Goal: Task Accomplishment & Management: Manage account settings

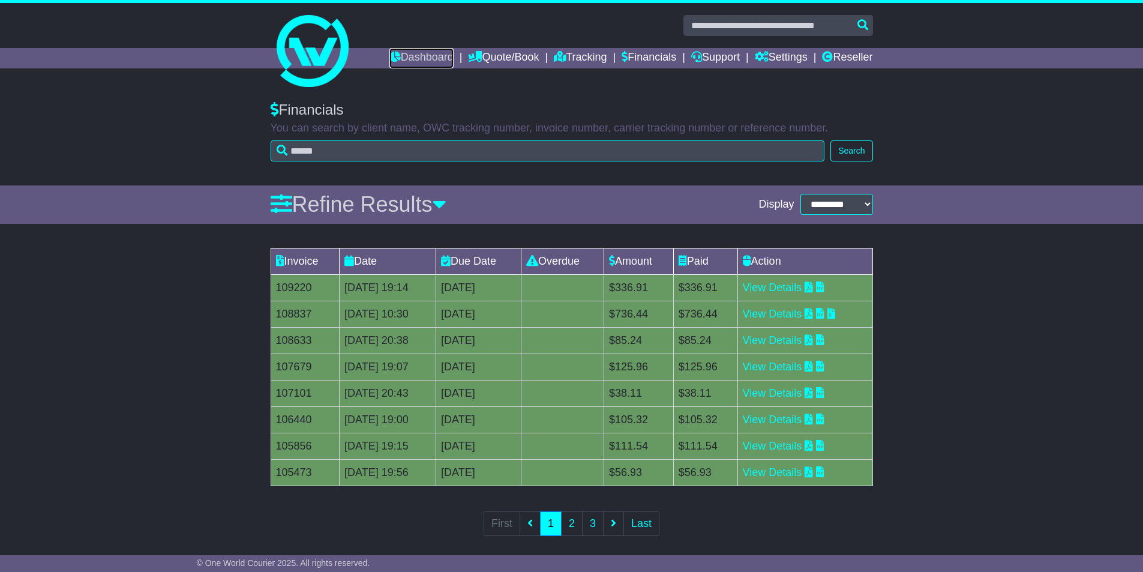
click at [412, 67] on link "Dashboard" at bounding box center [421, 58] width 64 height 20
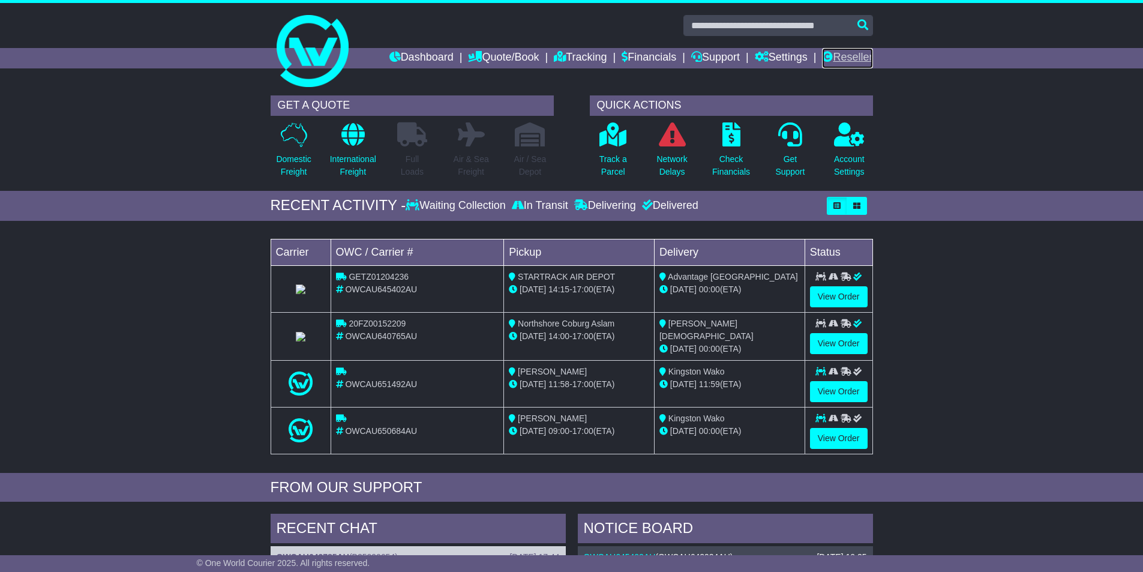
click at [849, 64] on link "Reseller" at bounding box center [847, 58] width 50 height 20
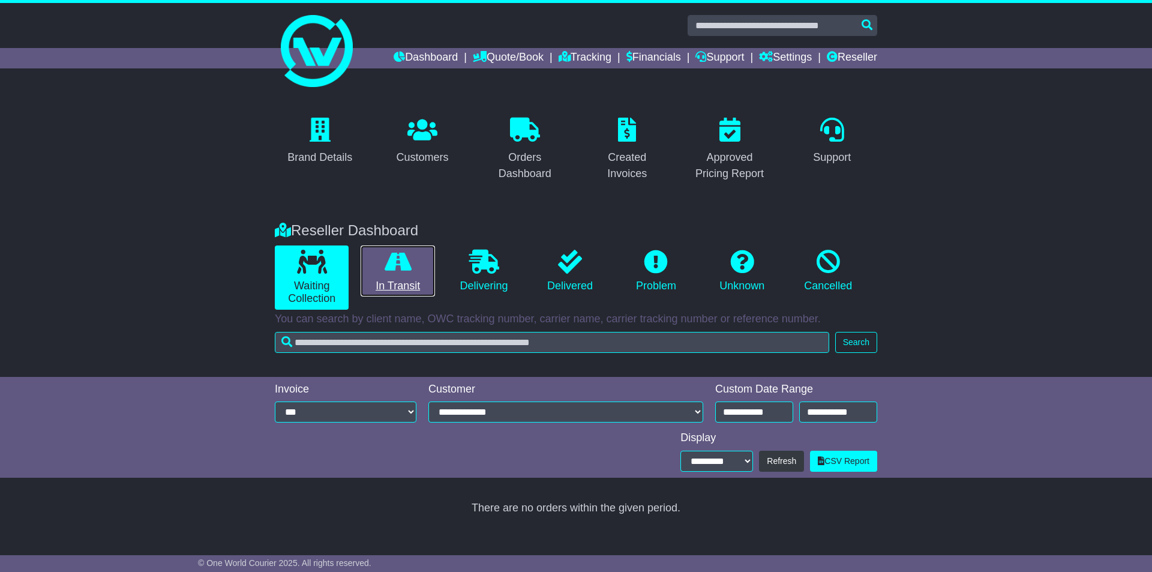
click at [412, 256] on link "In Transit" at bounding box center [398, 271] width 74 height 52
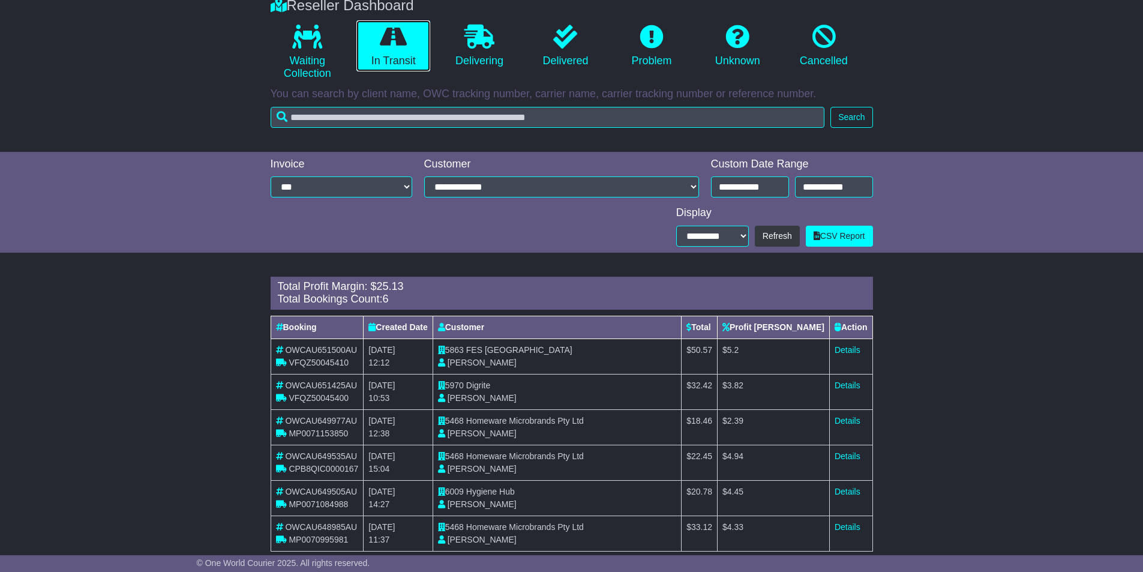
scroll to position [247, 0]
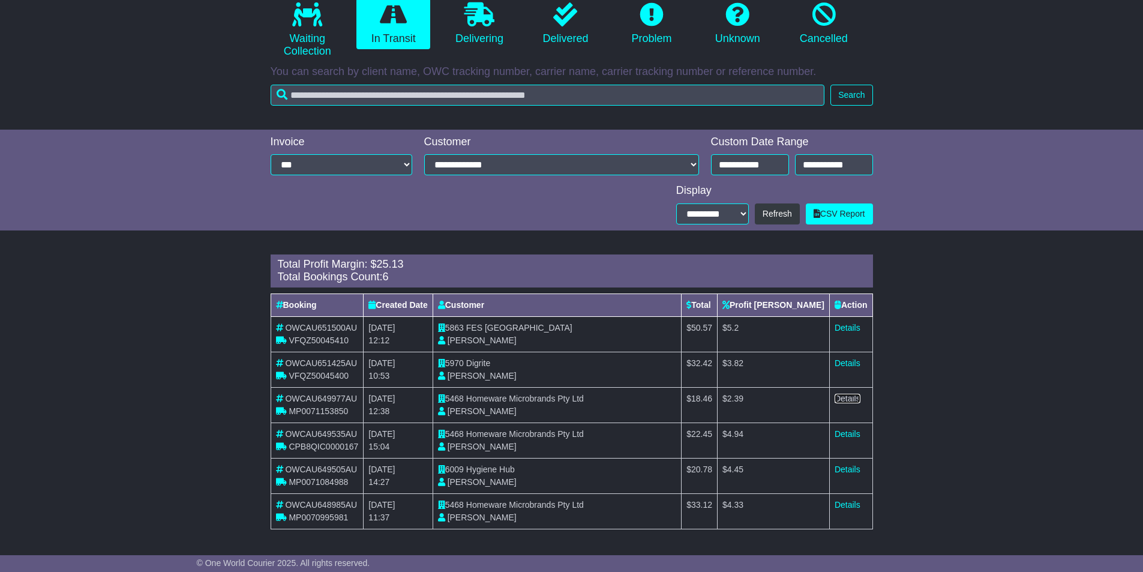
click at [846, 401] on link "Details" at bounding box center [848, 399] width 26 height 10
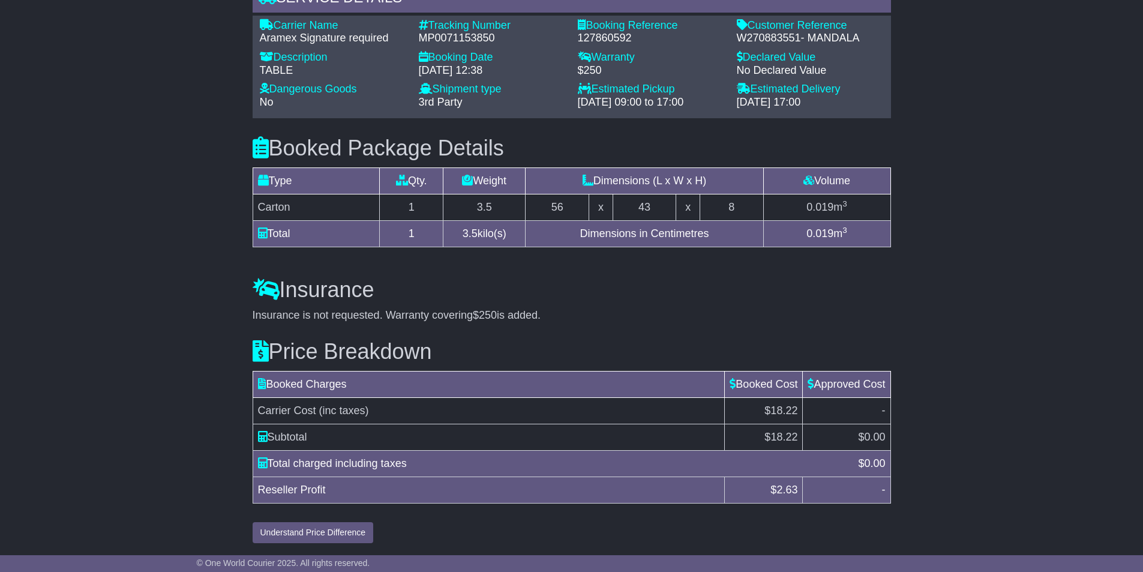
scroll to position [846, 0]
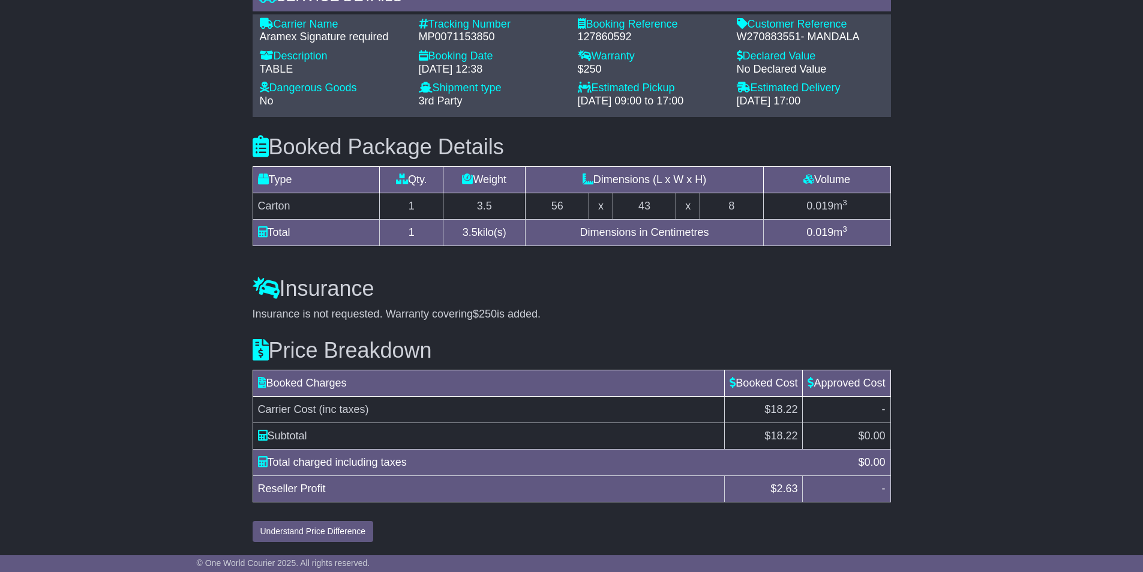
click at [313, 531] on button "Understand Price Difference" at bounding box center [313, 531] width 121 height 21
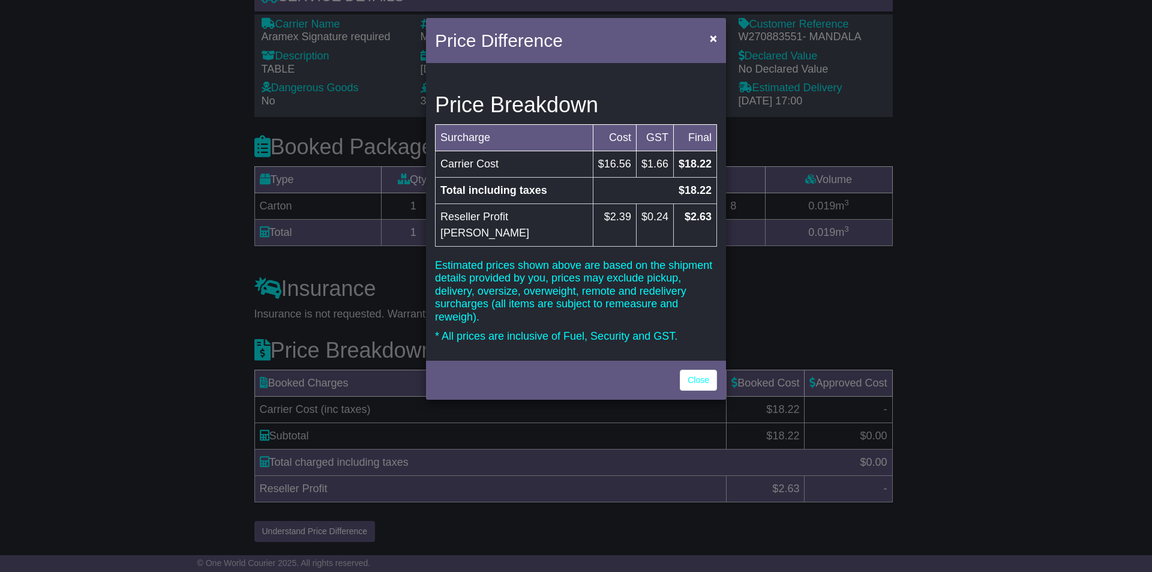
click at [636, 160] on td "$1.66" at bounding box center [654, 164] width 37 height 26
click at [673, 155] on td "$18.22" at bounding box center [694, 164] width 43 height 26
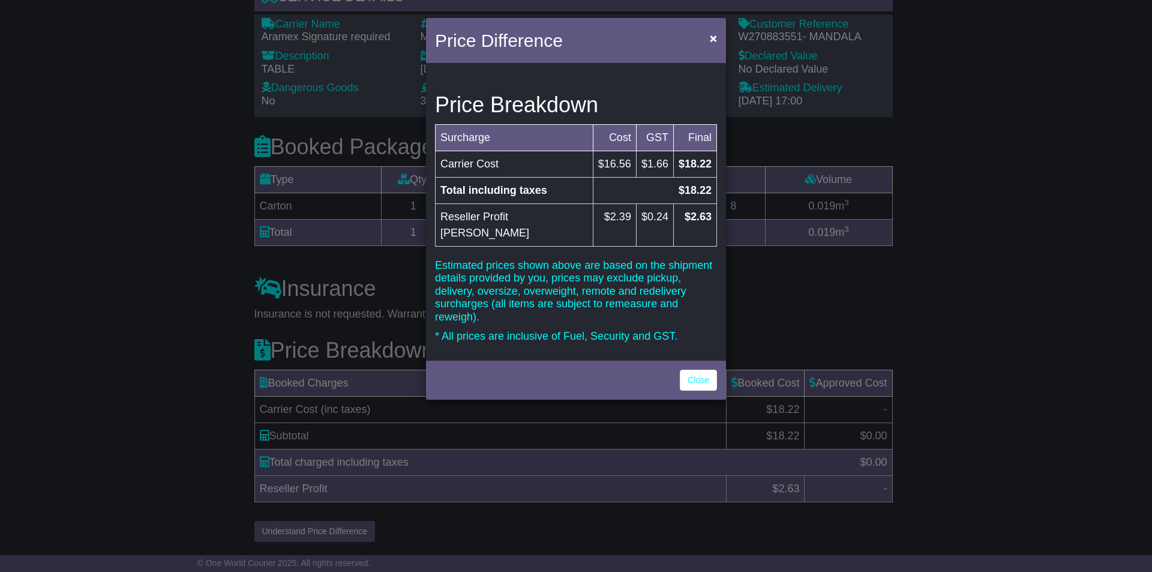
click at [706, 161] on td "$18.22" at bounding box center [694, 164] width 43 height 26
click at [694, 225] on td "$2.63" at bounding box center [694, 224] width 43 height 43
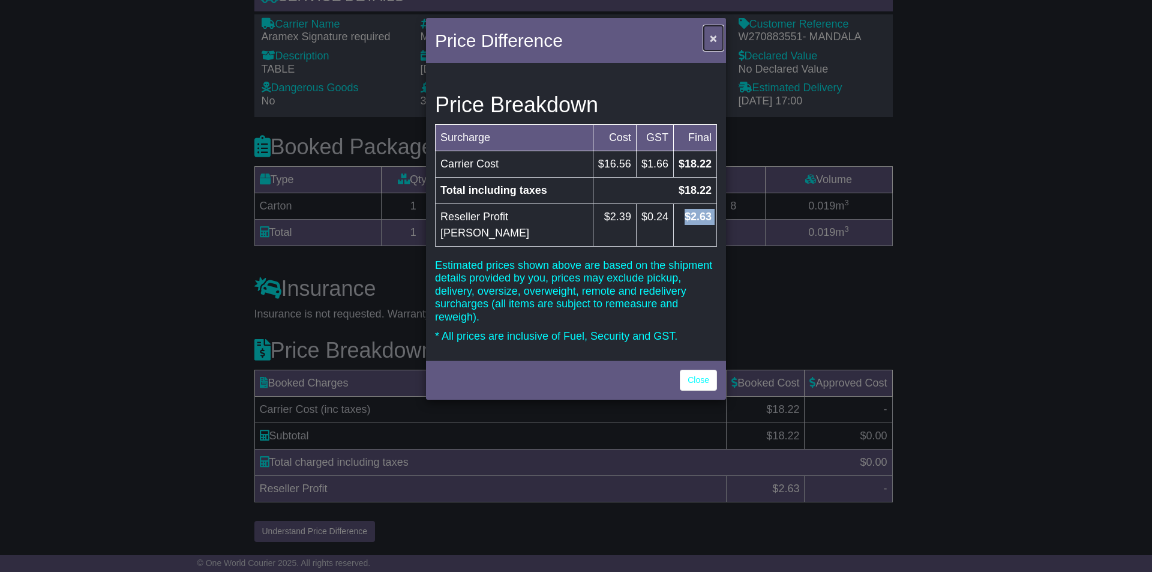
click at [711, 37] on span "×" at bounding box center [713, 38] width 7 height 14
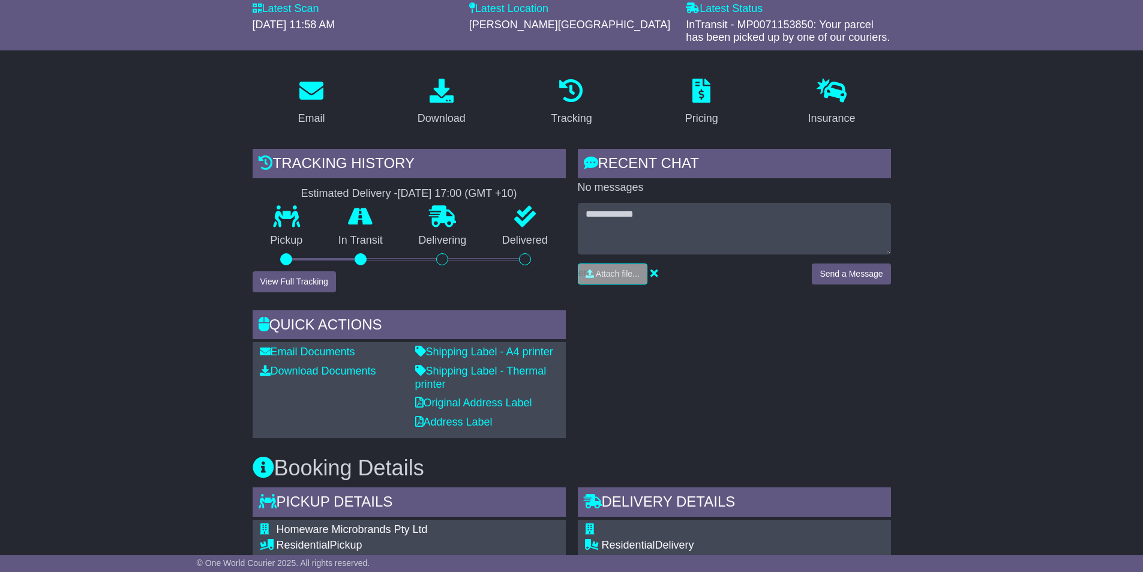
scroll to position [6, 0]
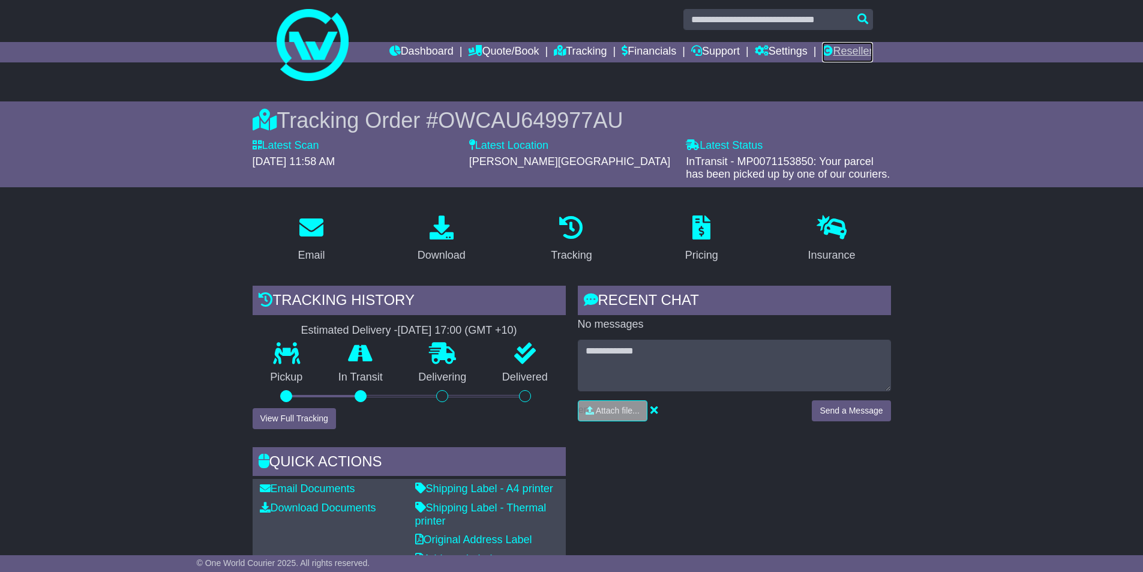
click at [847, 47] on link "Reseller" at bounding box center [847, 52] width 50 height 20
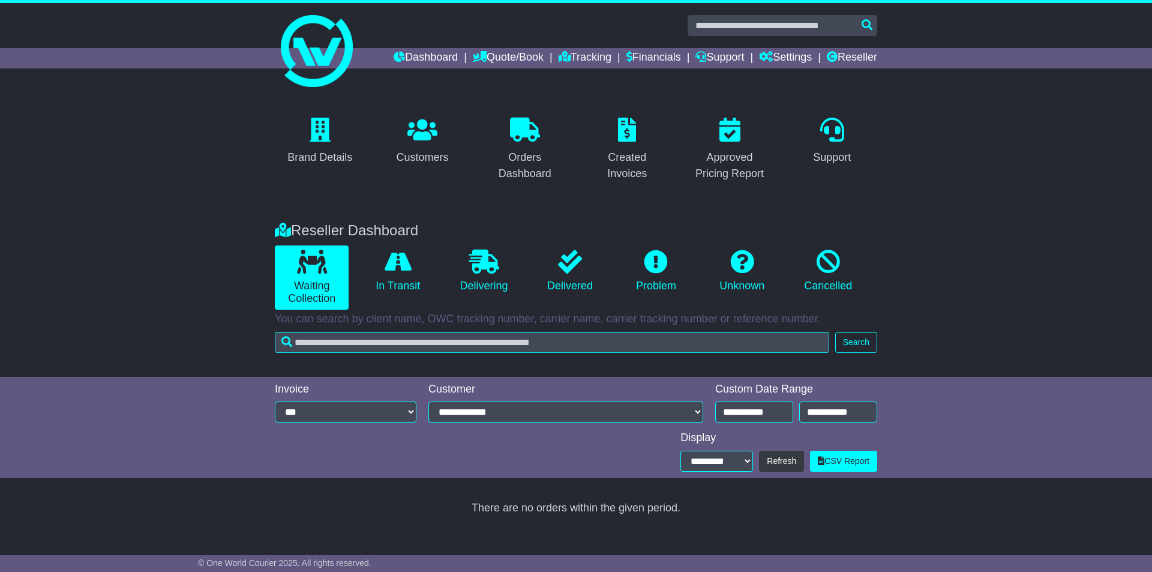
click at [430, 111] on div "Brand Details Customers Orders Dashboard Created Invoices Approved Pricing Repo…" at bounding box center [576, 149] width 614 height 85
click at [429, 116] on link "Customers" at bounding box center [422, 141] width 68 height 56
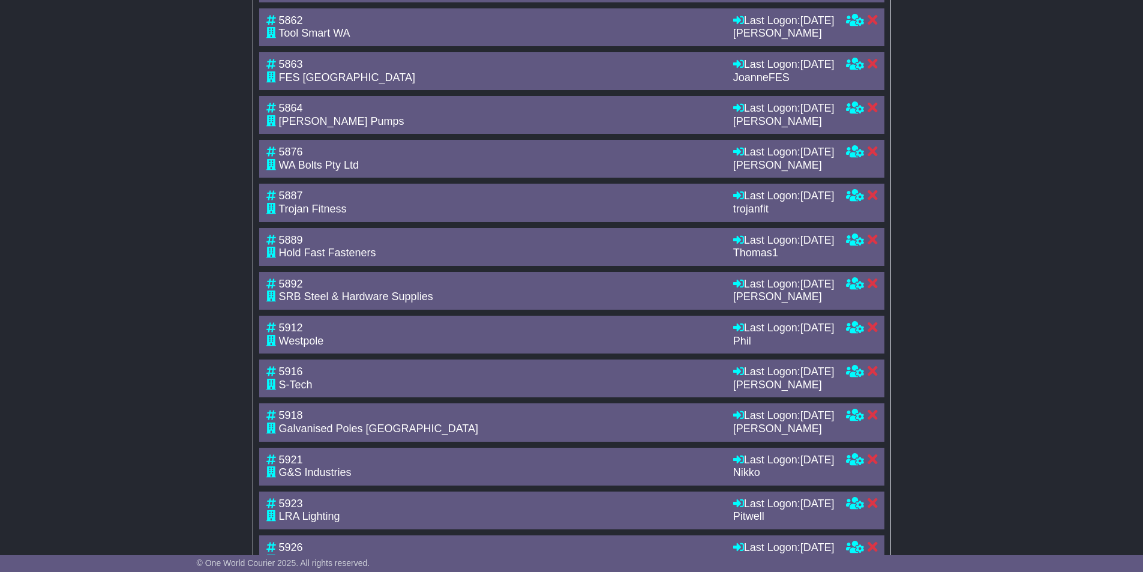
scroll to position [685, 0]
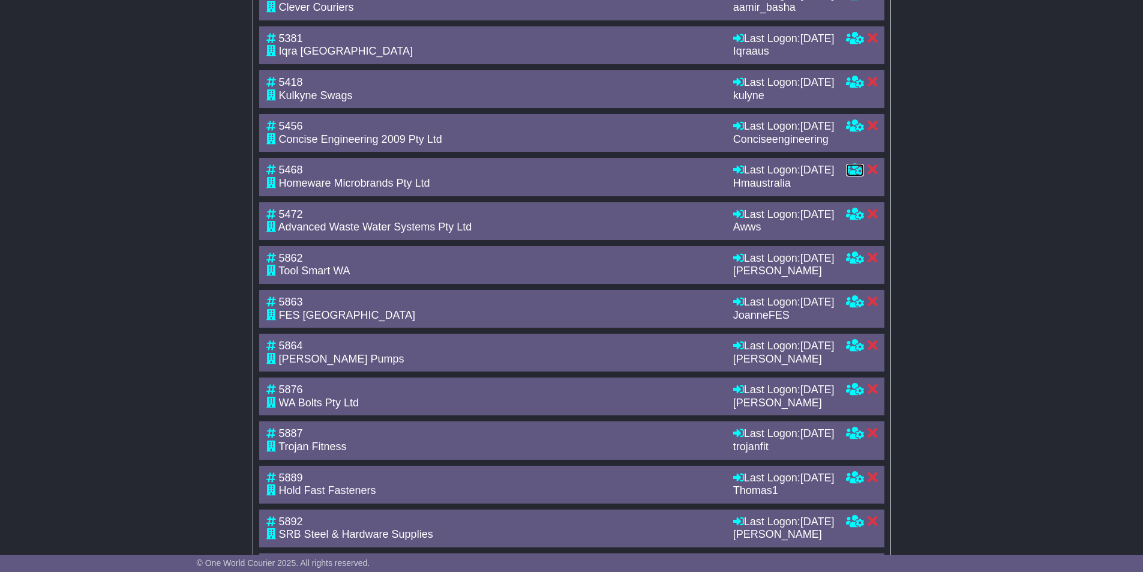
click at [847, 175] on icon at bounding box center [855, 169] width 18 height 11
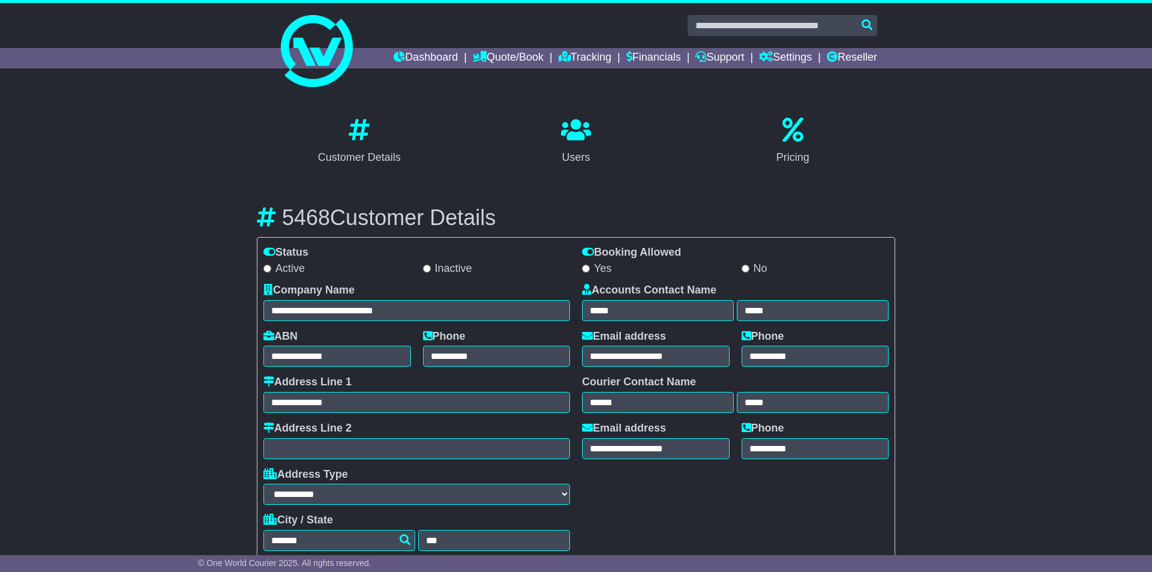
select select "**********"
select select "**"
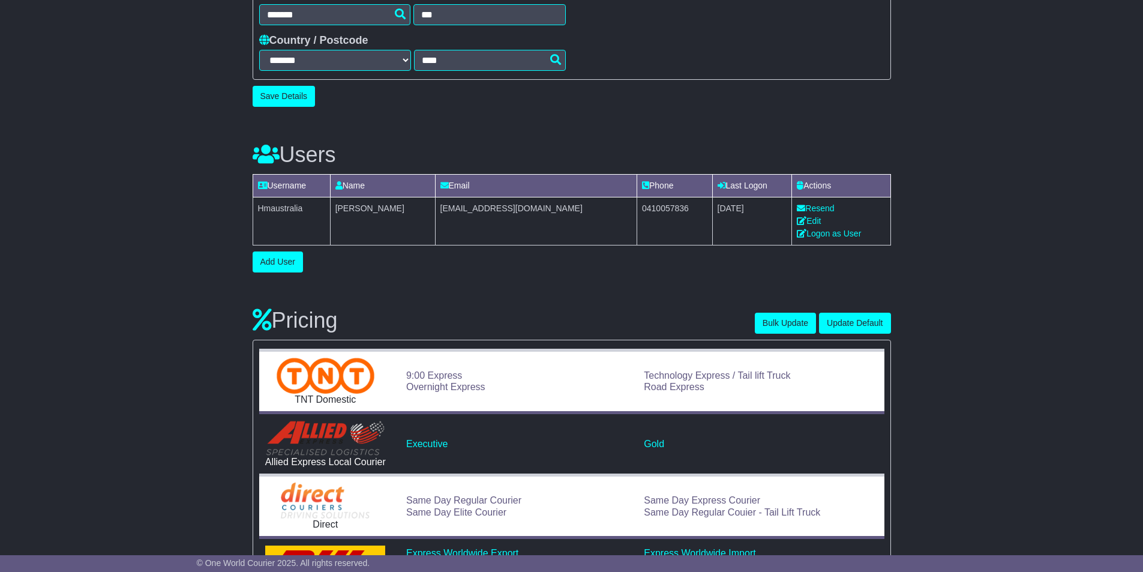
scroll to position [540, 0]
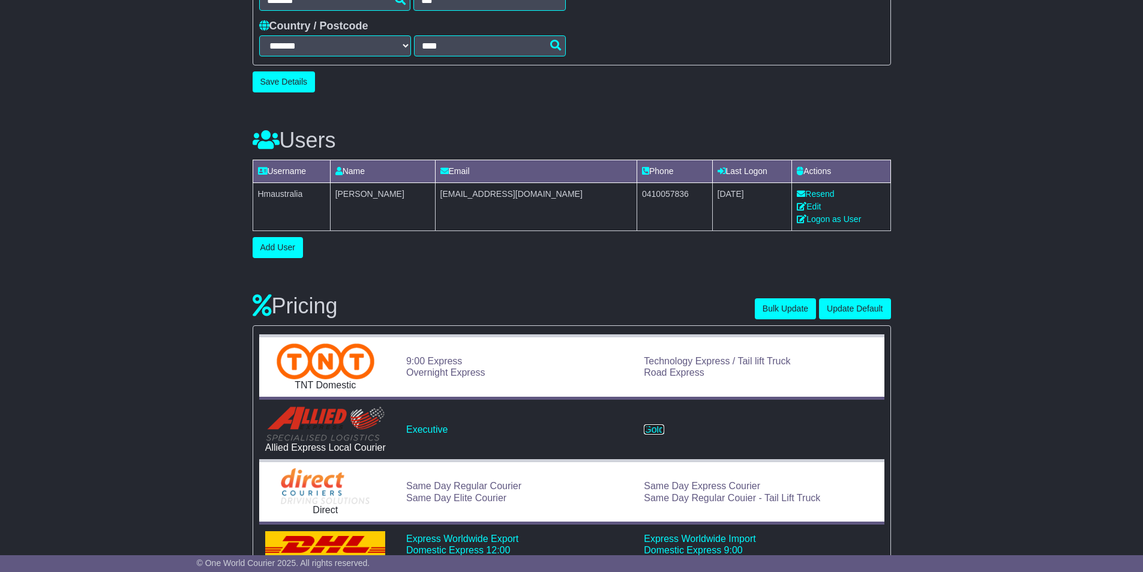
click at [656, 424] on link "Gold" at bounding box center [654, 429] width 20 height 10
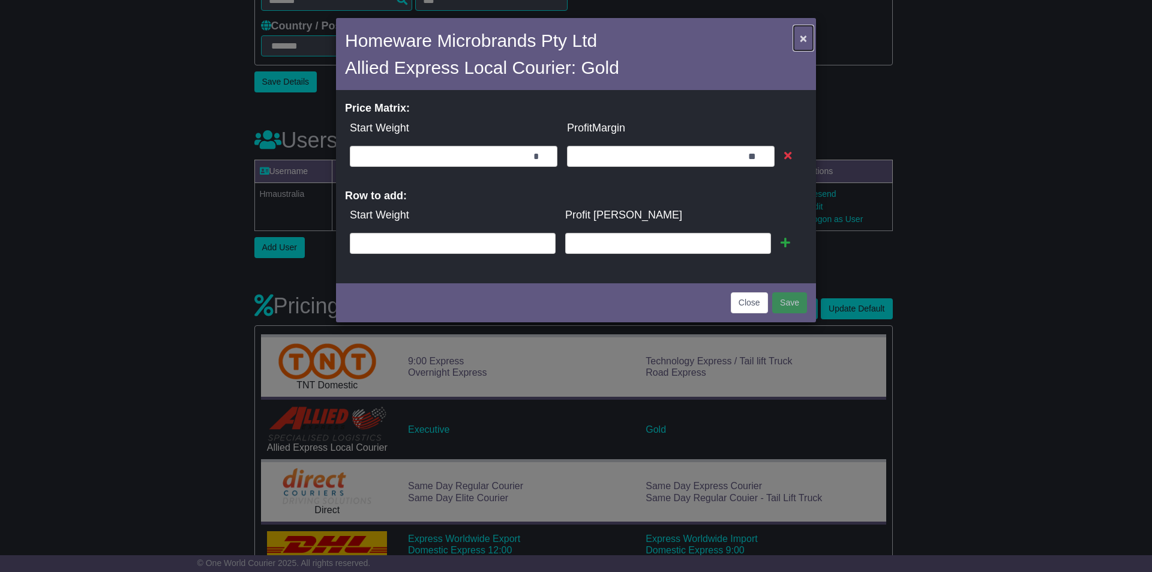
click at [797, 41] on button "×" at bounding box center [803, 38] width 19 height 25
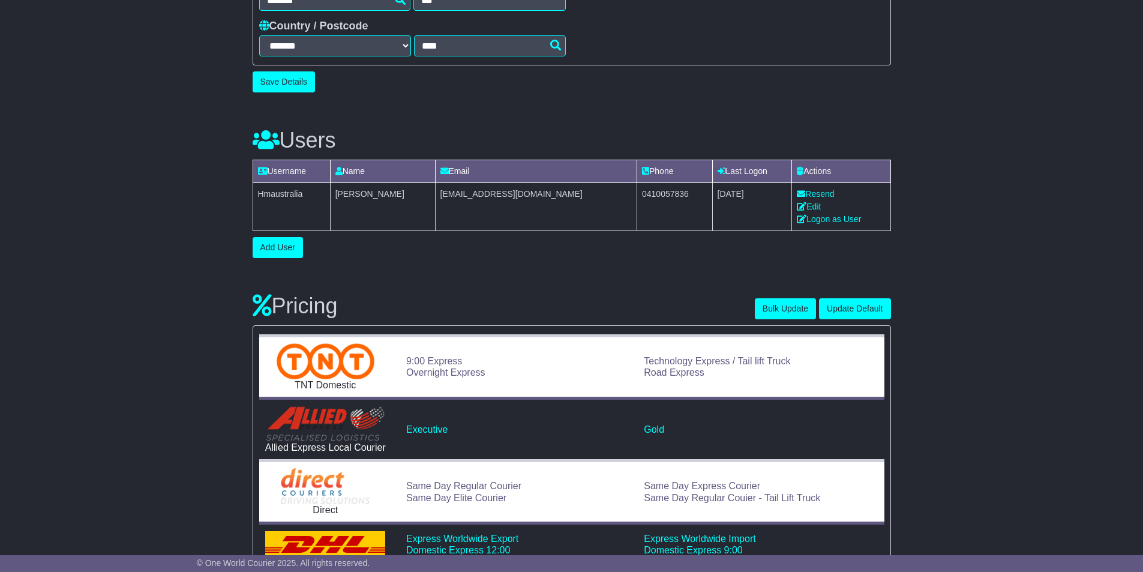
click at [780, 296] on div "Bulk Update Update Default" at bounding box center [823, 305] width 136 height 27
click at [781, 303] on button "Bulk Update" at bounding box center [785, 308] width 61 height 21
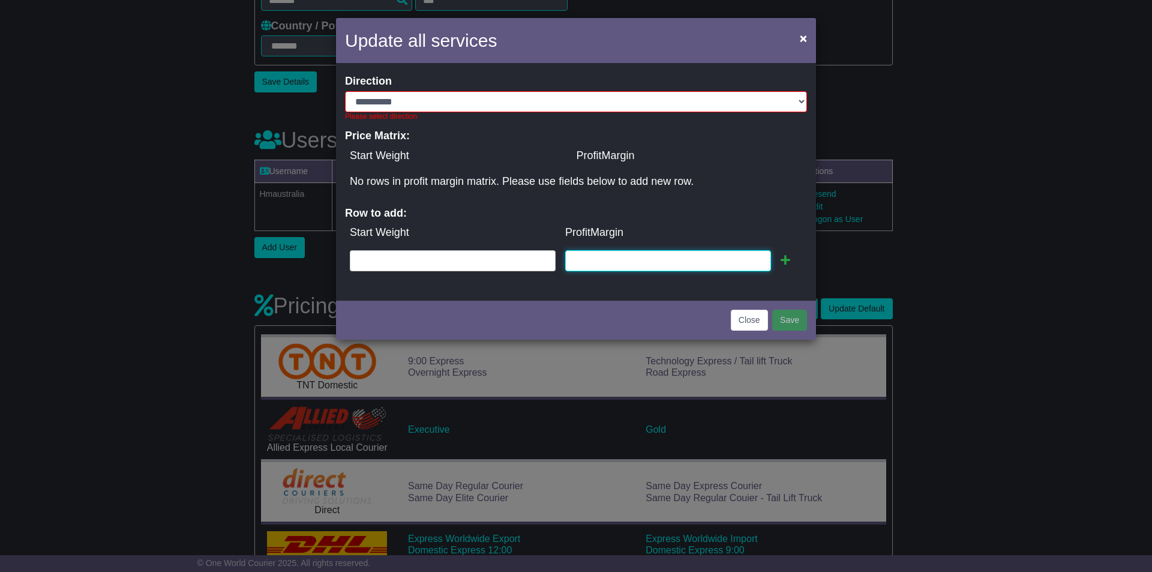
click at [668, 257] on input "text" at bounding box center [668, 260] width 206 height 21
click at [443, 92] on select "**********" at bounding box center [576, 101] width 462 height 21
select select "*"
click at [345, 91] on select "**********" at bounding box center [576, 101] width 462 height 21
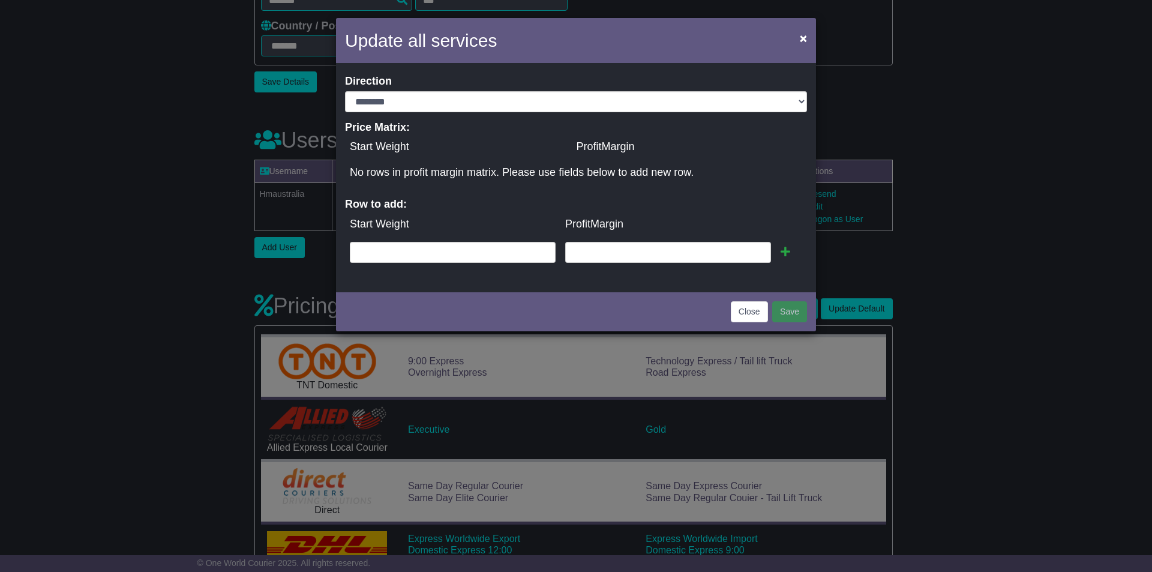
click at [456, 264] on td "kg" at bounding box center [452, 252] width 215 height 31
click at [496, 268] on div "**********" at bounding box center [576, 177] width 480 height 223
click at [501, 255] on input "text" at bounding box center [453, 252] width 206 height 21
type input "*"
type input "**"
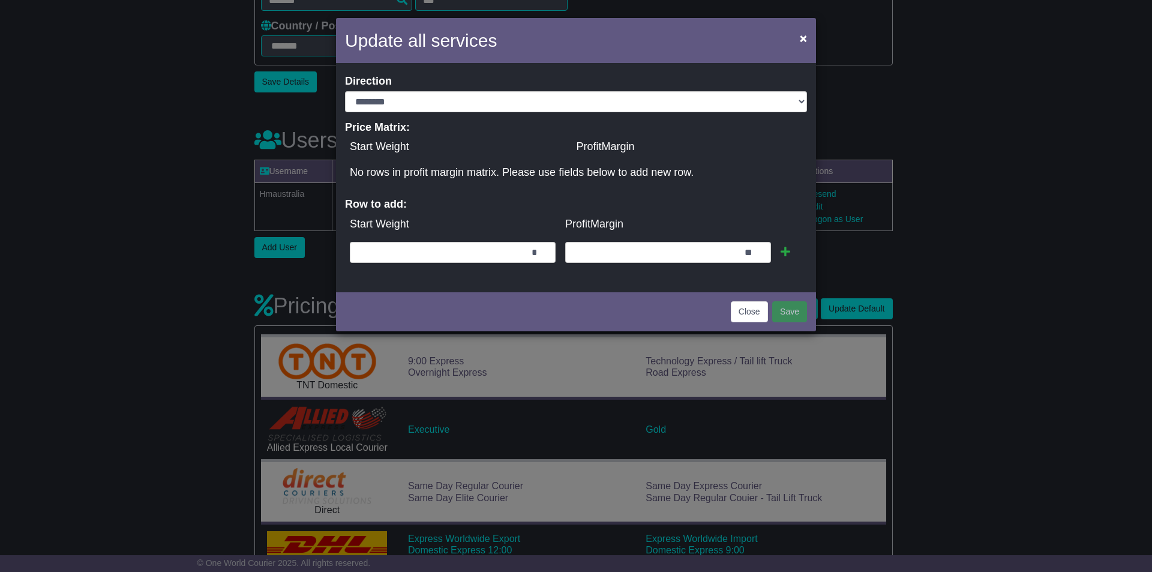
click at [793, 250] on td at bounding box center [791, 252] width 31 height 31
click at [790, 250] on icon at bounding box center [786, 251] width 10 height 11
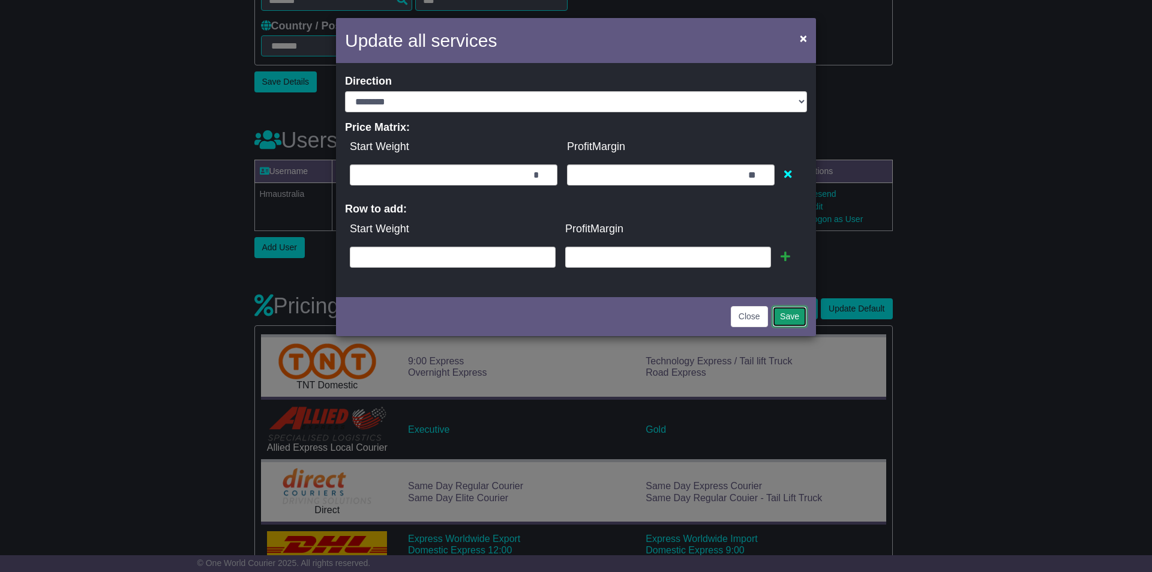
click at [792, 318] on button "Save" at bounding box center [789, 316] width 35 height 21
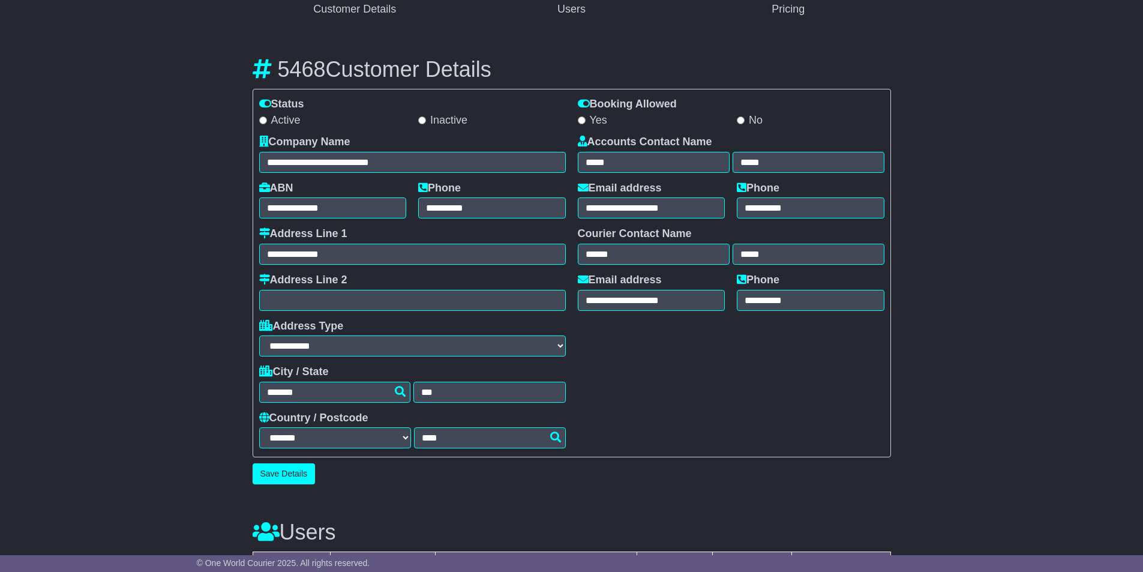
scroll to position [0, 0]
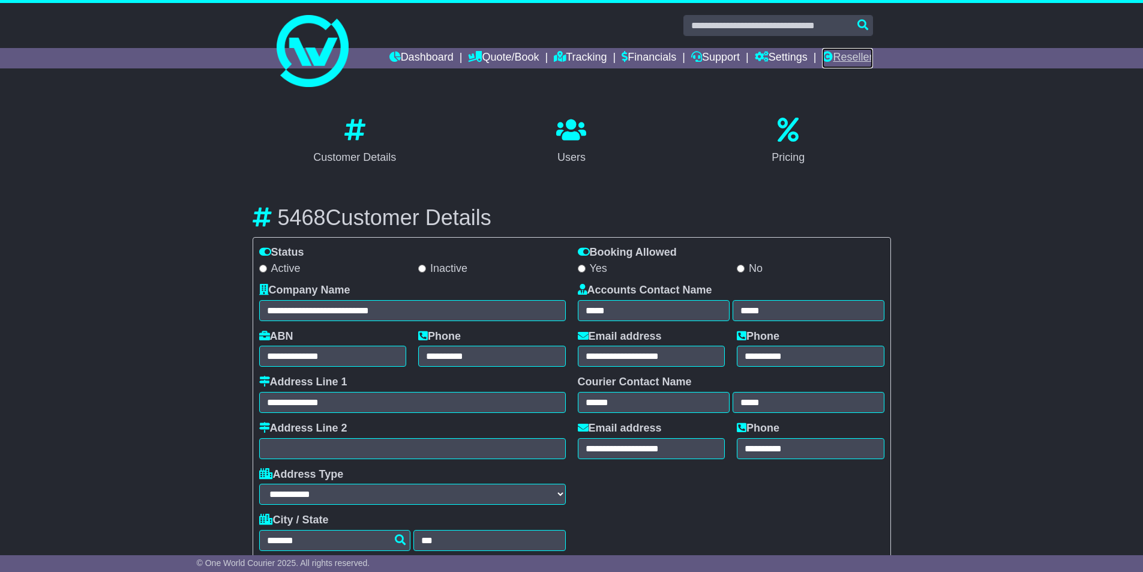
click at [849, 53] on link "Reseller" at bounding box center [847, 58] width 50 height 20
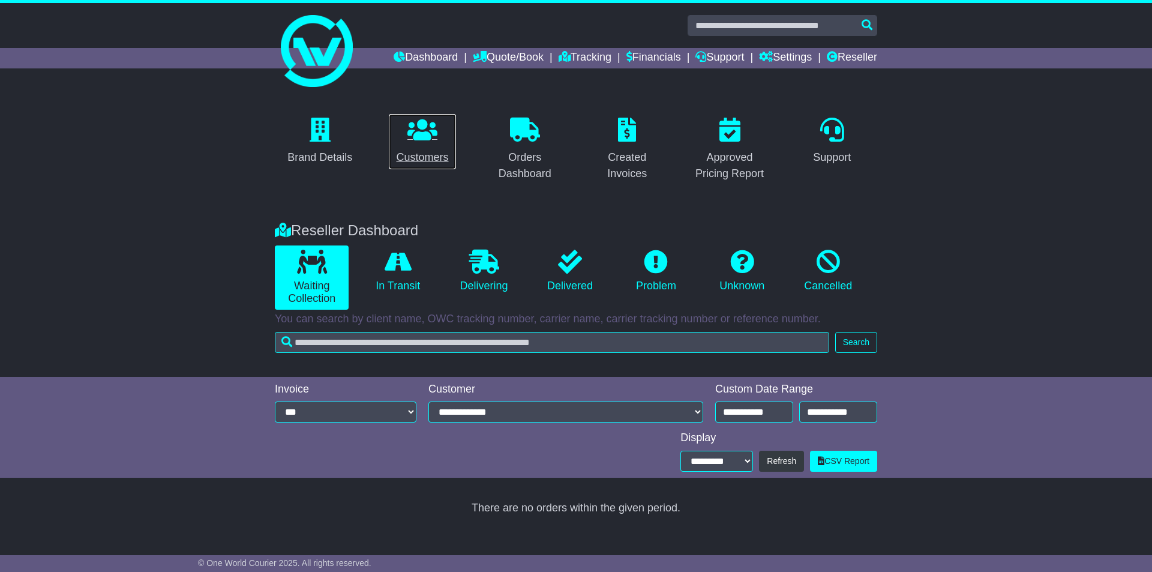
click at [431, 137] on icon at bounding box center [422, 130] width 30 height 24
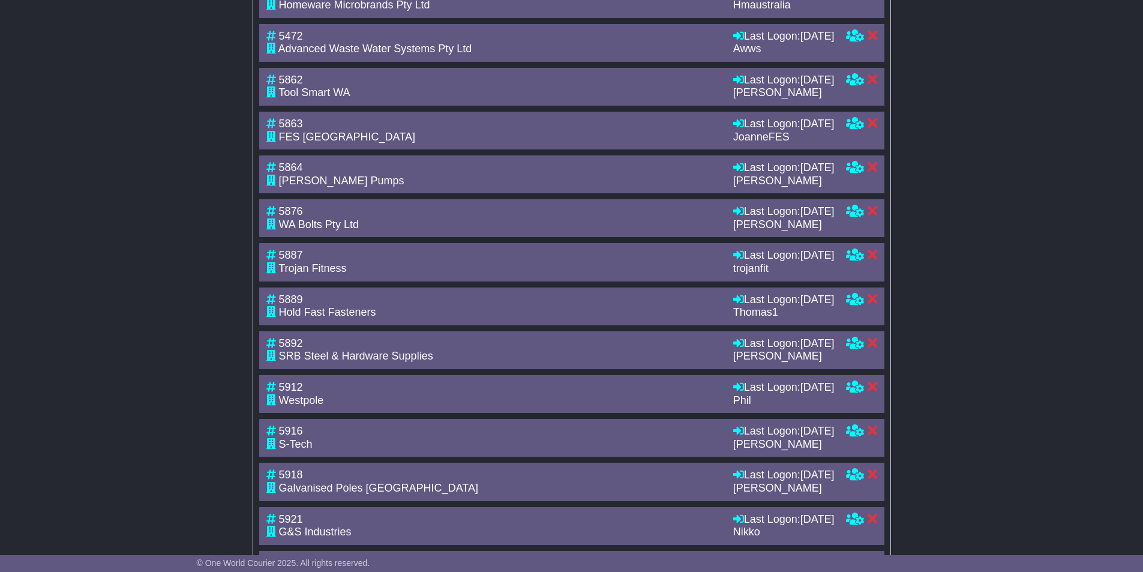
scroll to position [625, 0]
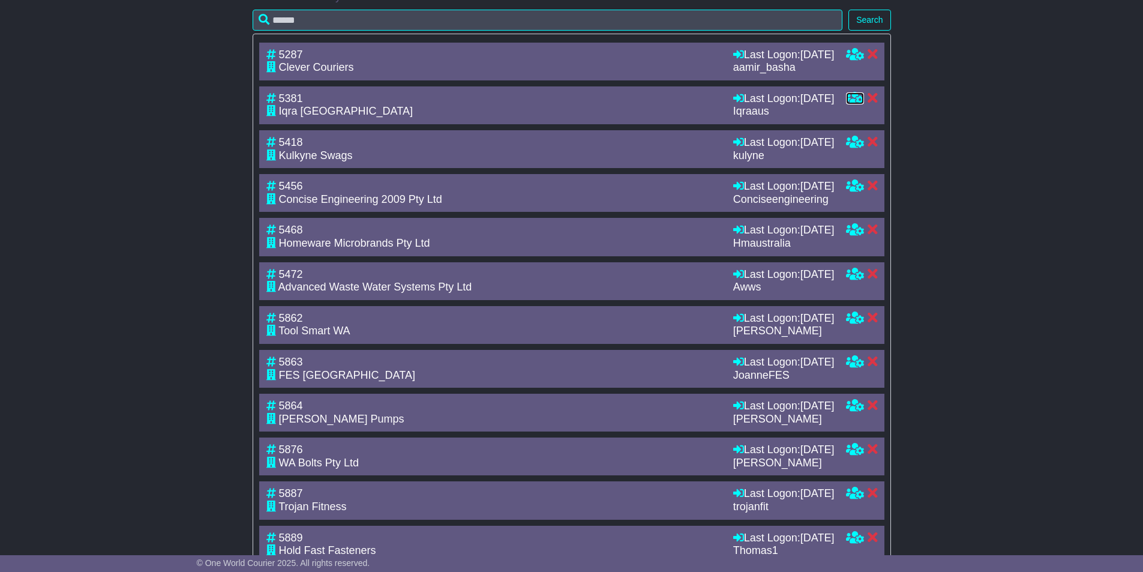
click at [850, 103] on icon at bounding box center [855, 97] width 18 height 11
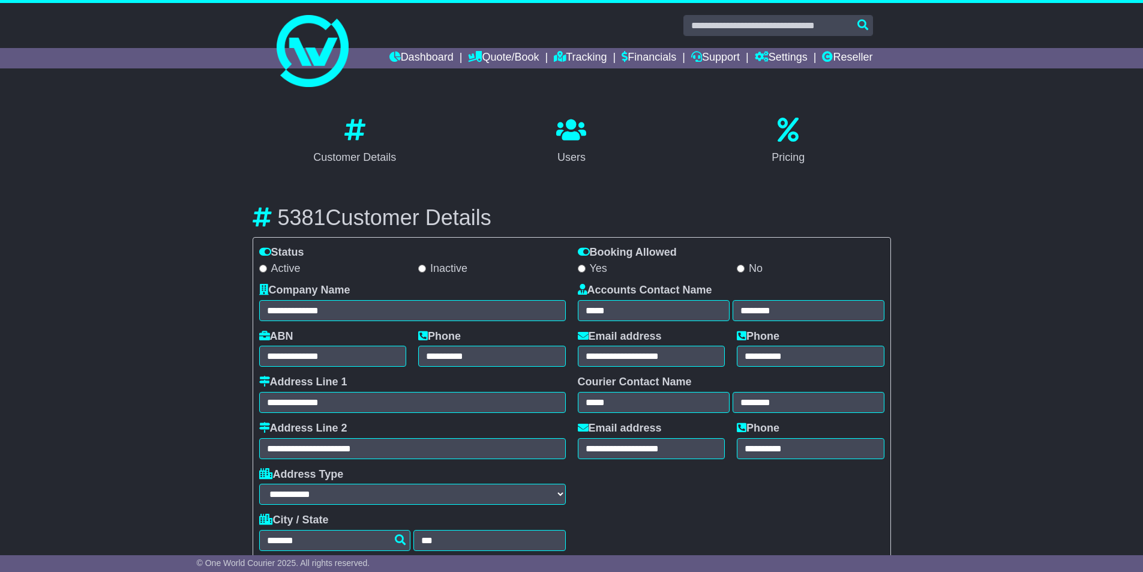
select select "**********"
select select "**"
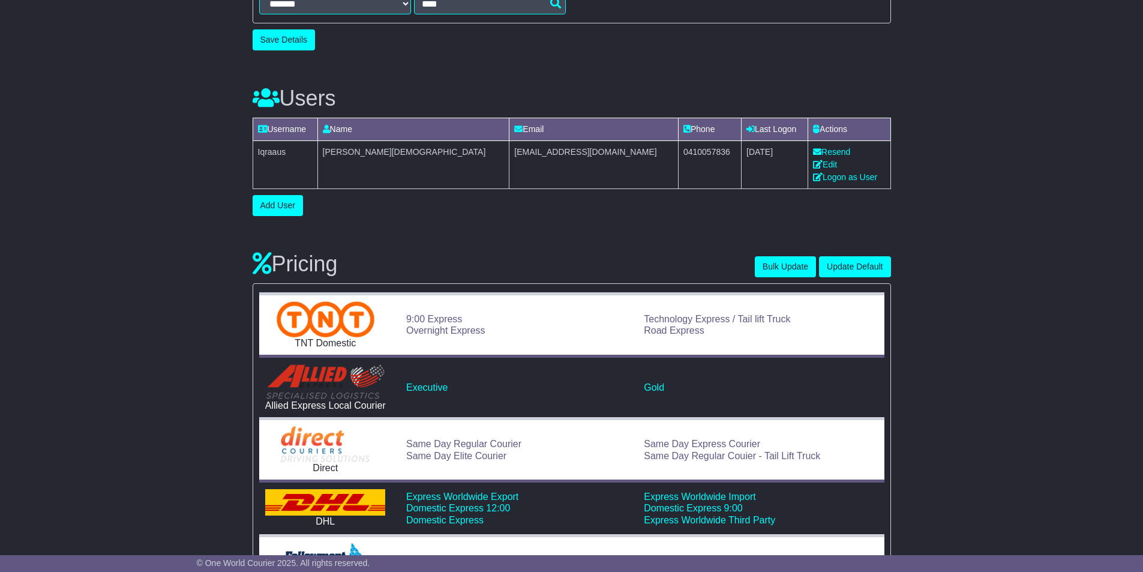
scroll to position [660, 0]
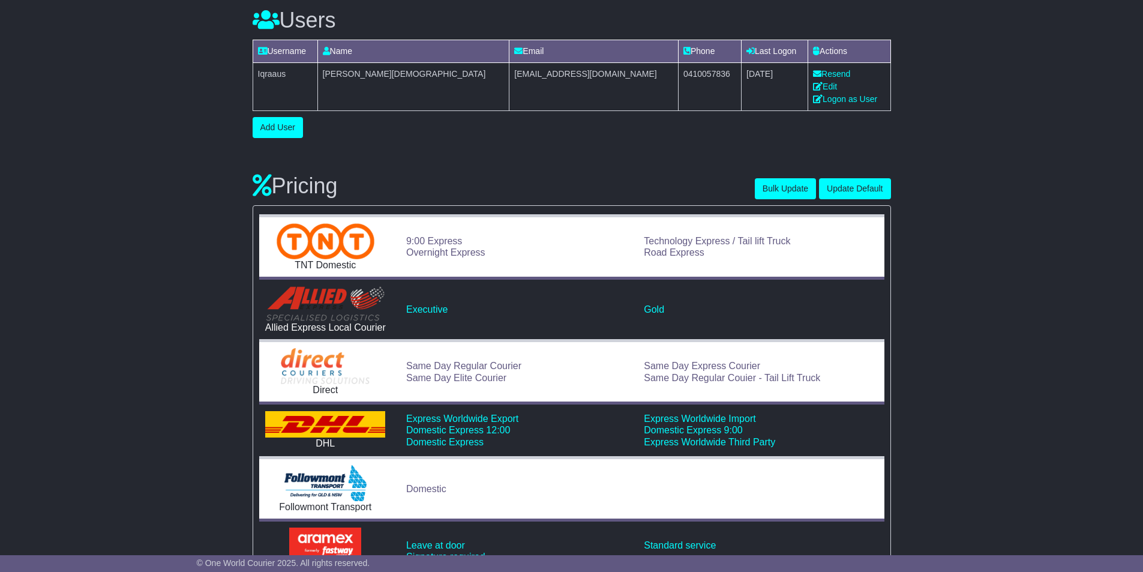
click at [439, 302] on div "Executive Gold" at bounding box center [638, 309] width 481 height 16
click at [439, 311] on link "Executive" at bounding box center [426, 309] width 41 height 10
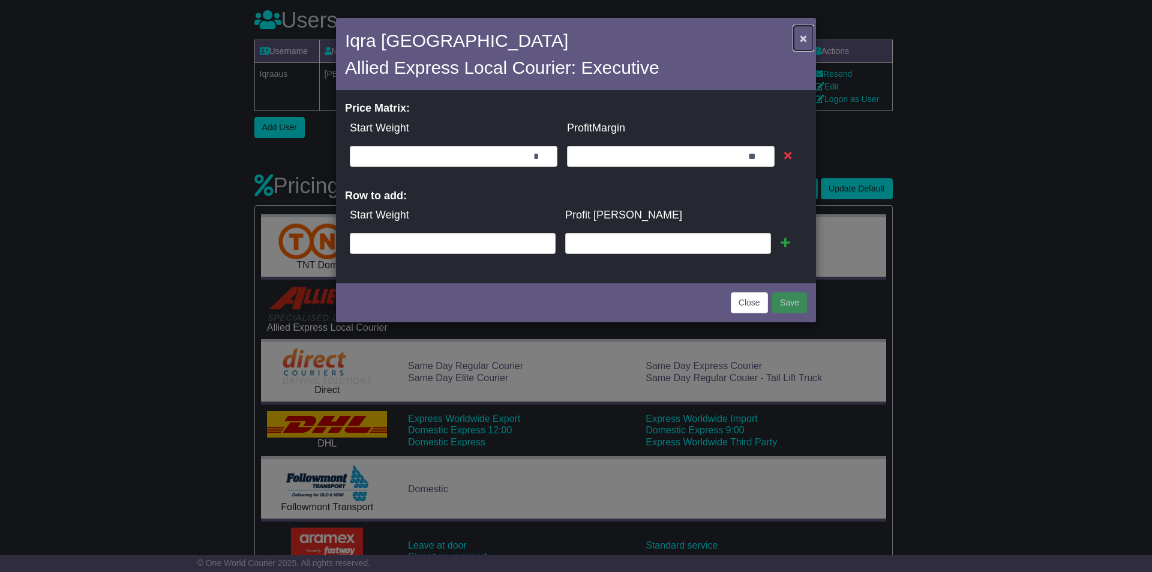
click at [809, 36] on button "×" at bounding box center [803, 38] width 19 height 25
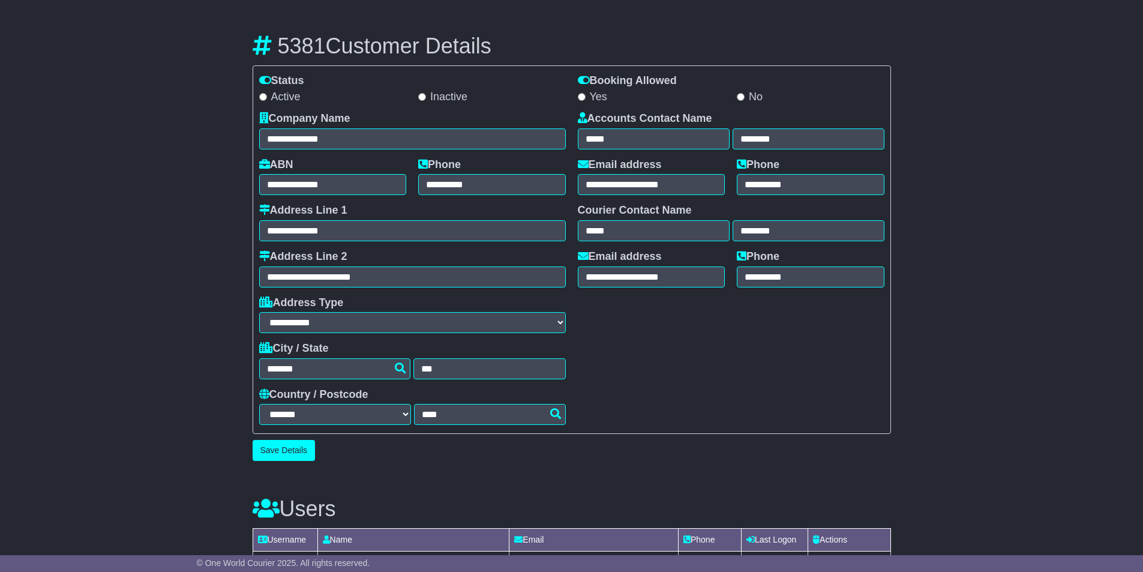
scroll to position [0, 0]
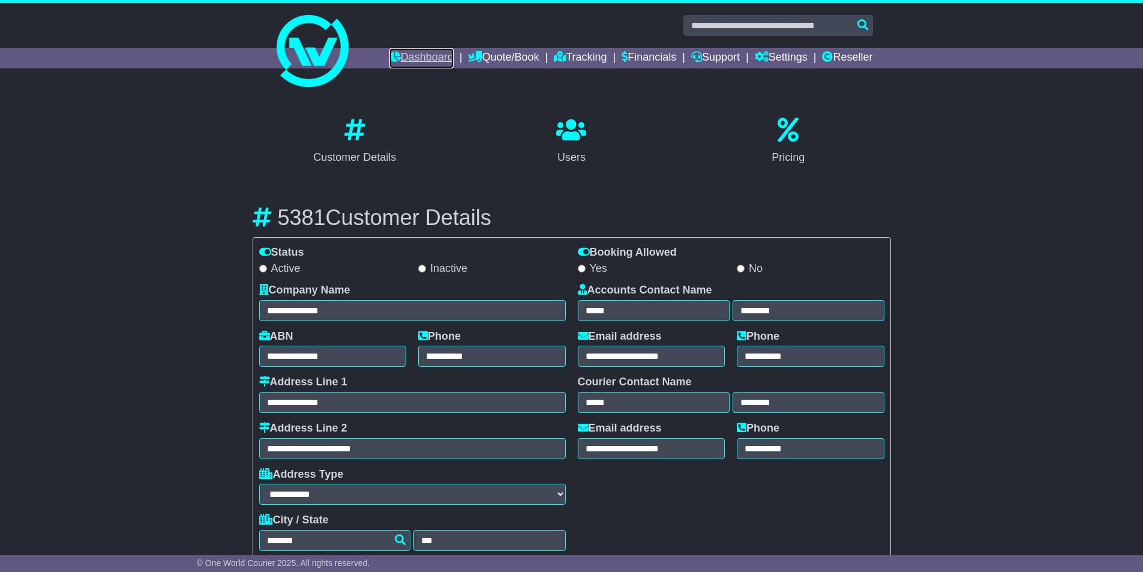
click at [427, 62] on link "Dashboard" at bounding box center [421, 58] width 64 height 20
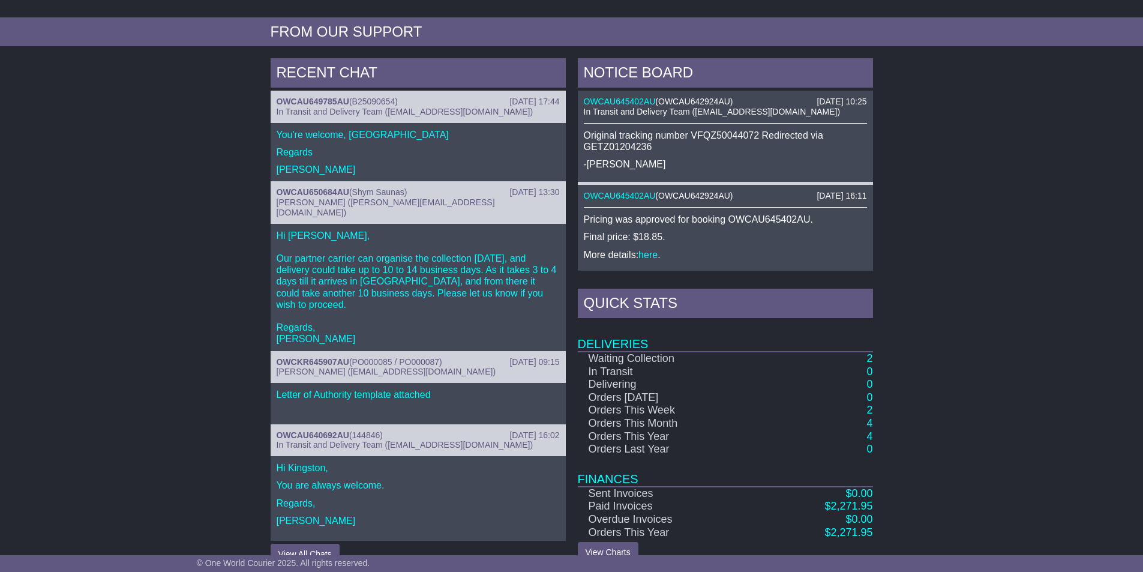
scroll to position [476, 0]
